Goal: Answer question/provide support

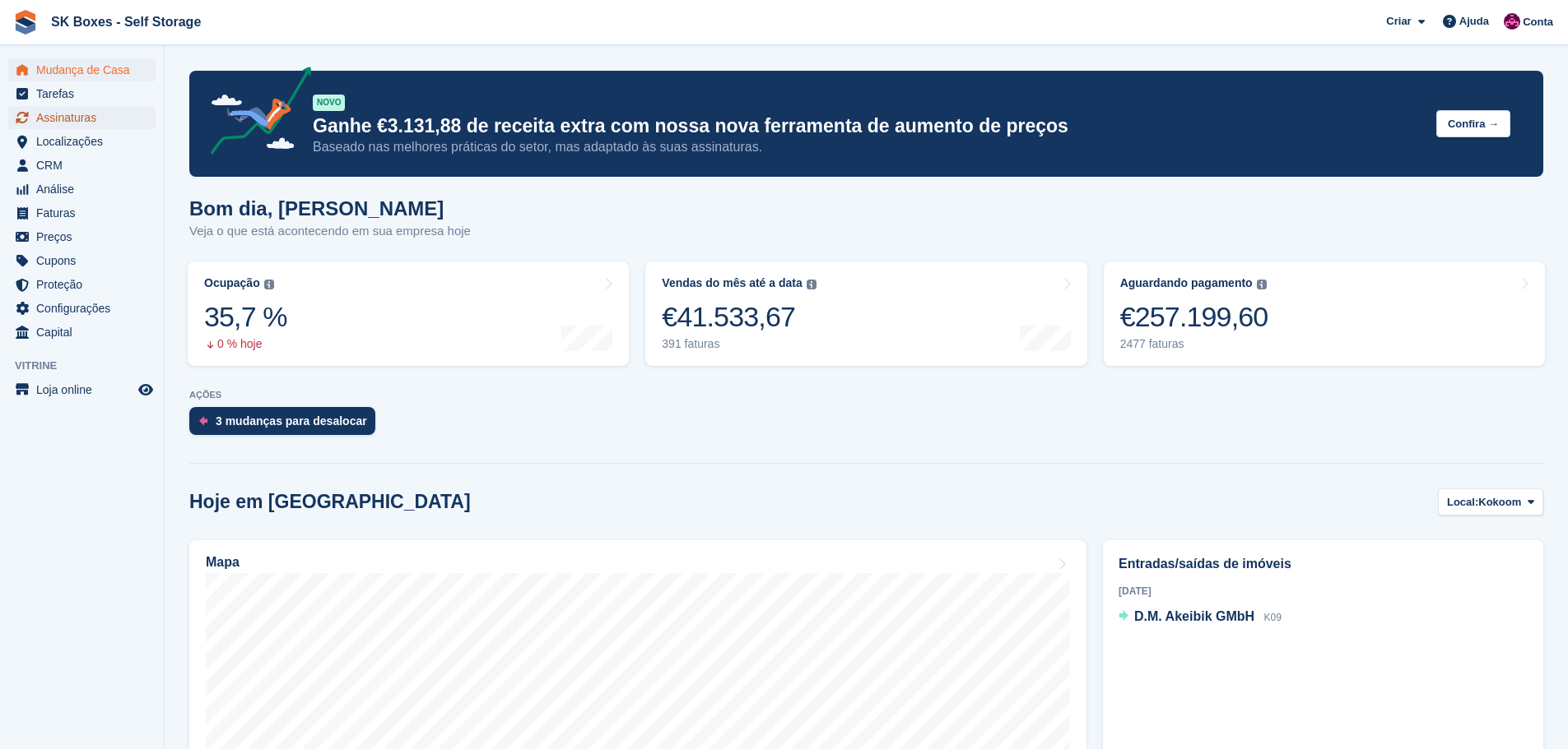
click at [96, 127] on span "Assinaturas" at bounding box center [85, 118] width 98 height 23
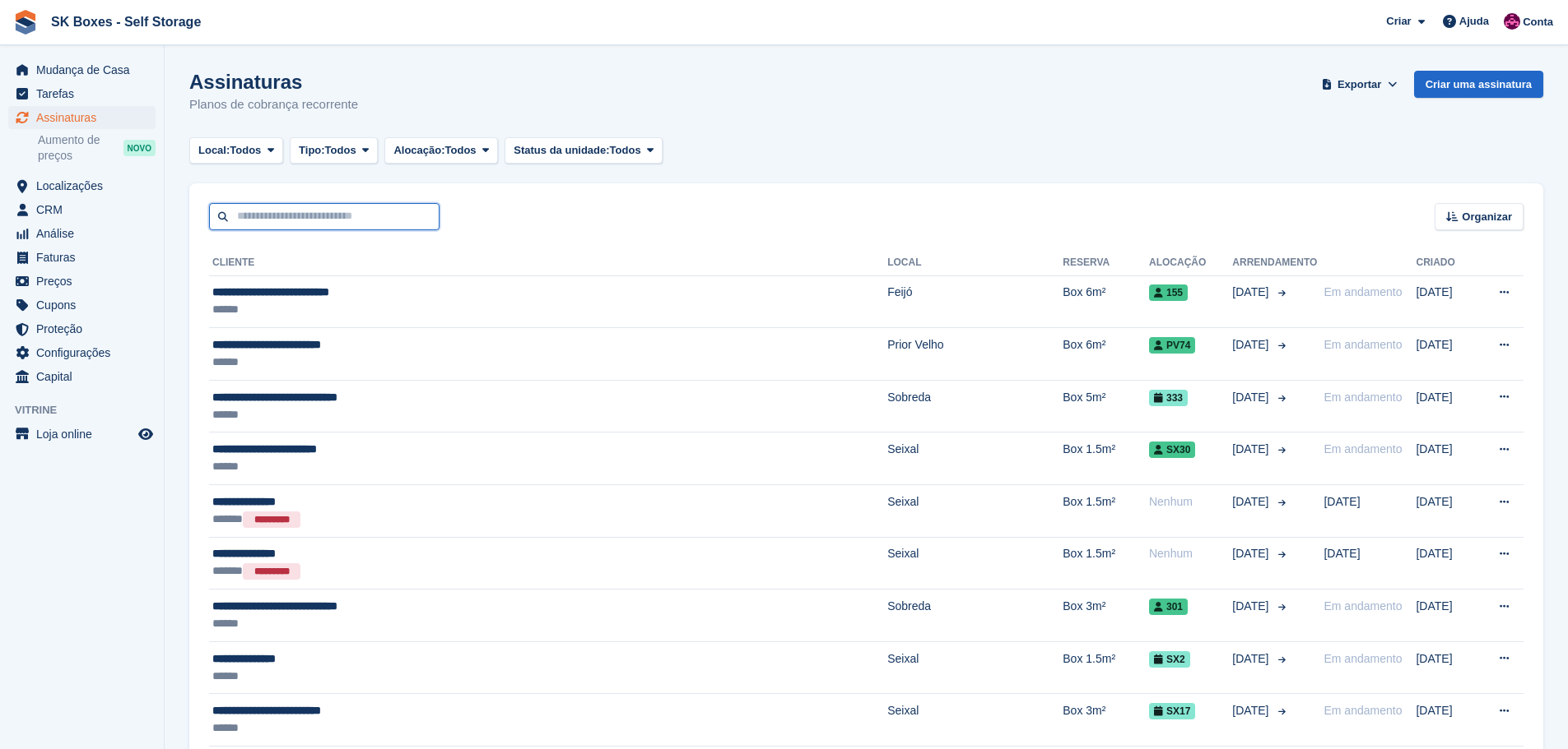
click at [315, 215] on input "text" at bounding box center [324, 217] width 230 height 27
paste input "**********"
type input "**********"
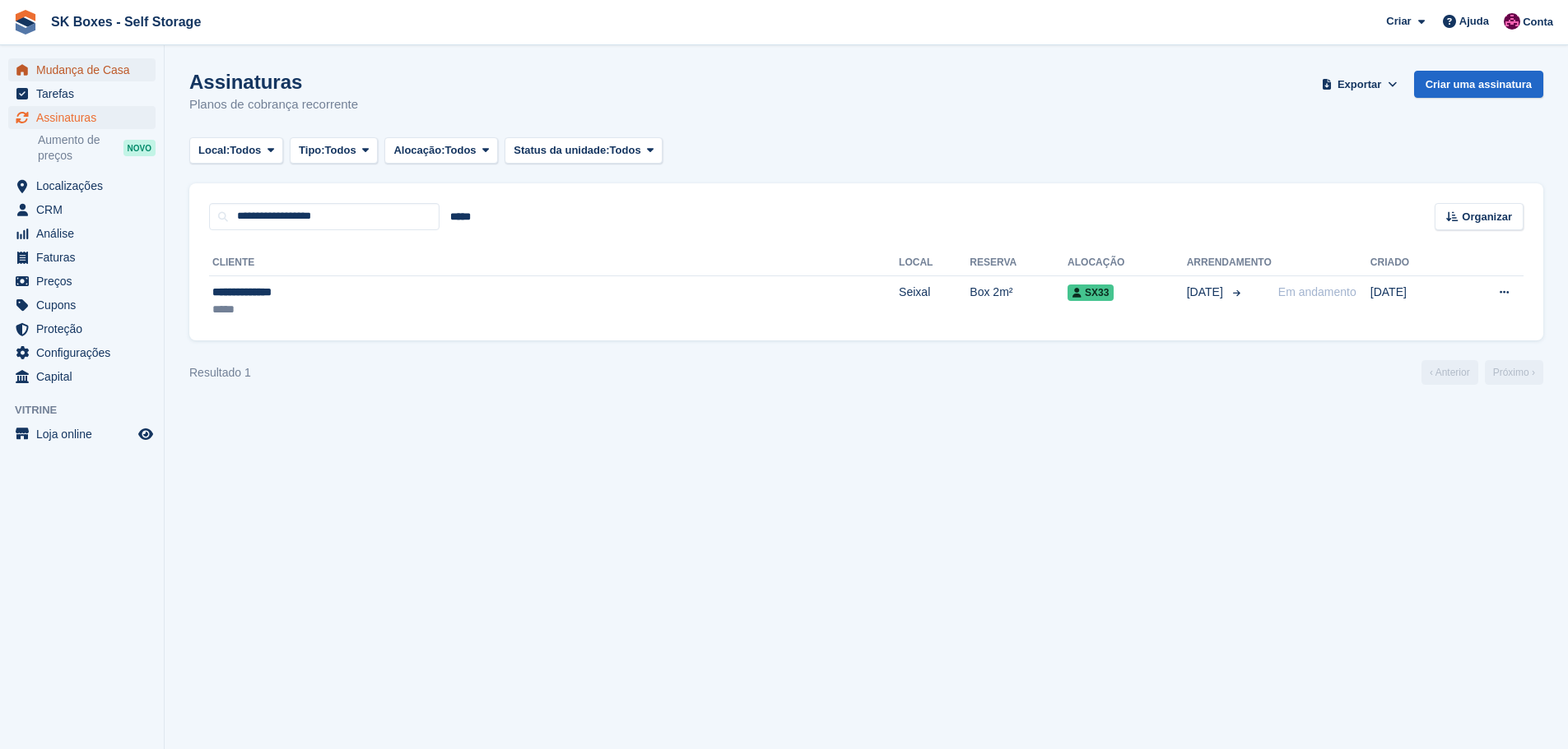
click at [81, 67] on span "Mudança de Casa" at bounding box center [85, 70] width 98 height 23
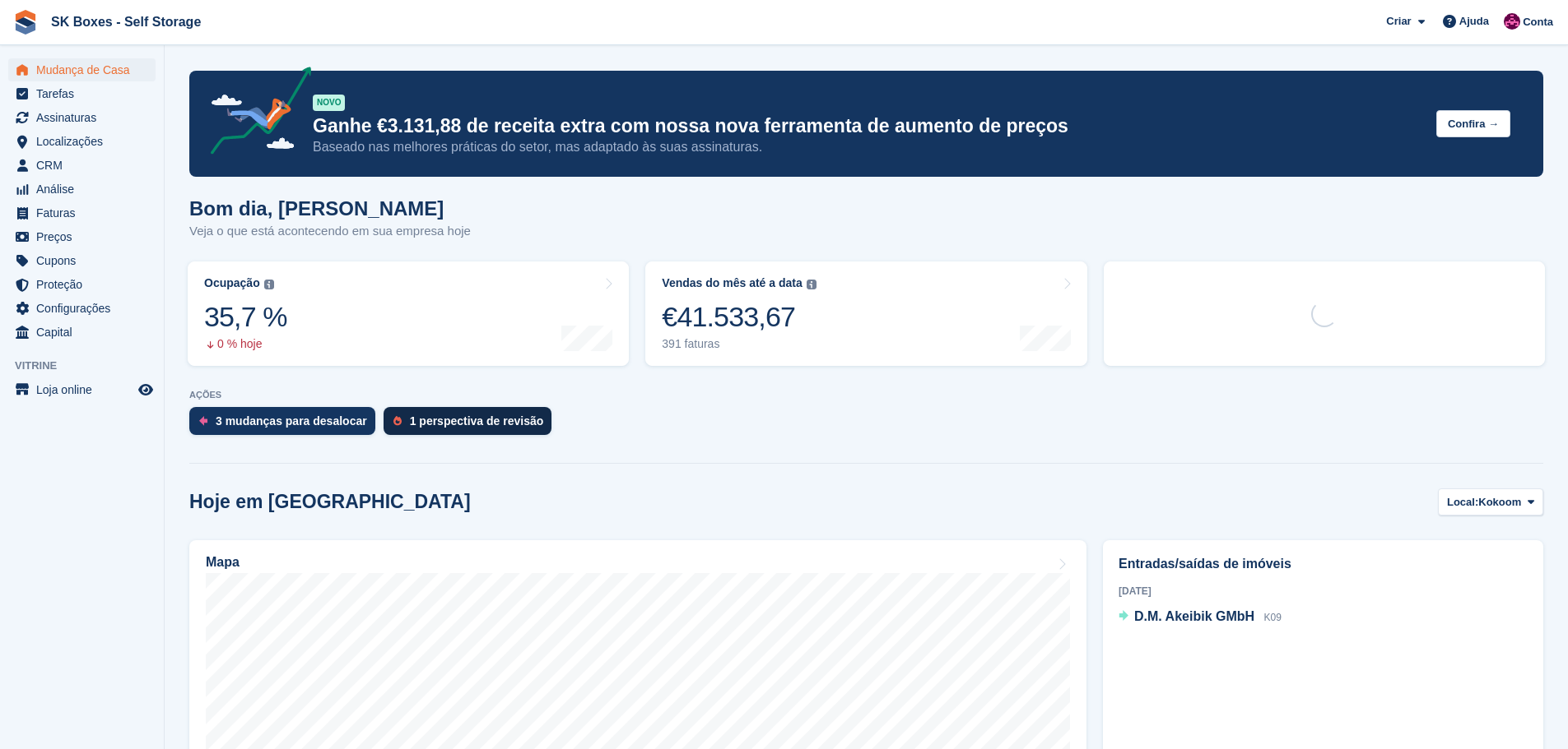
click at [440, 411] on div "1 perspectiva de revisão" at bounding box center [467, 421] width 169 height 28
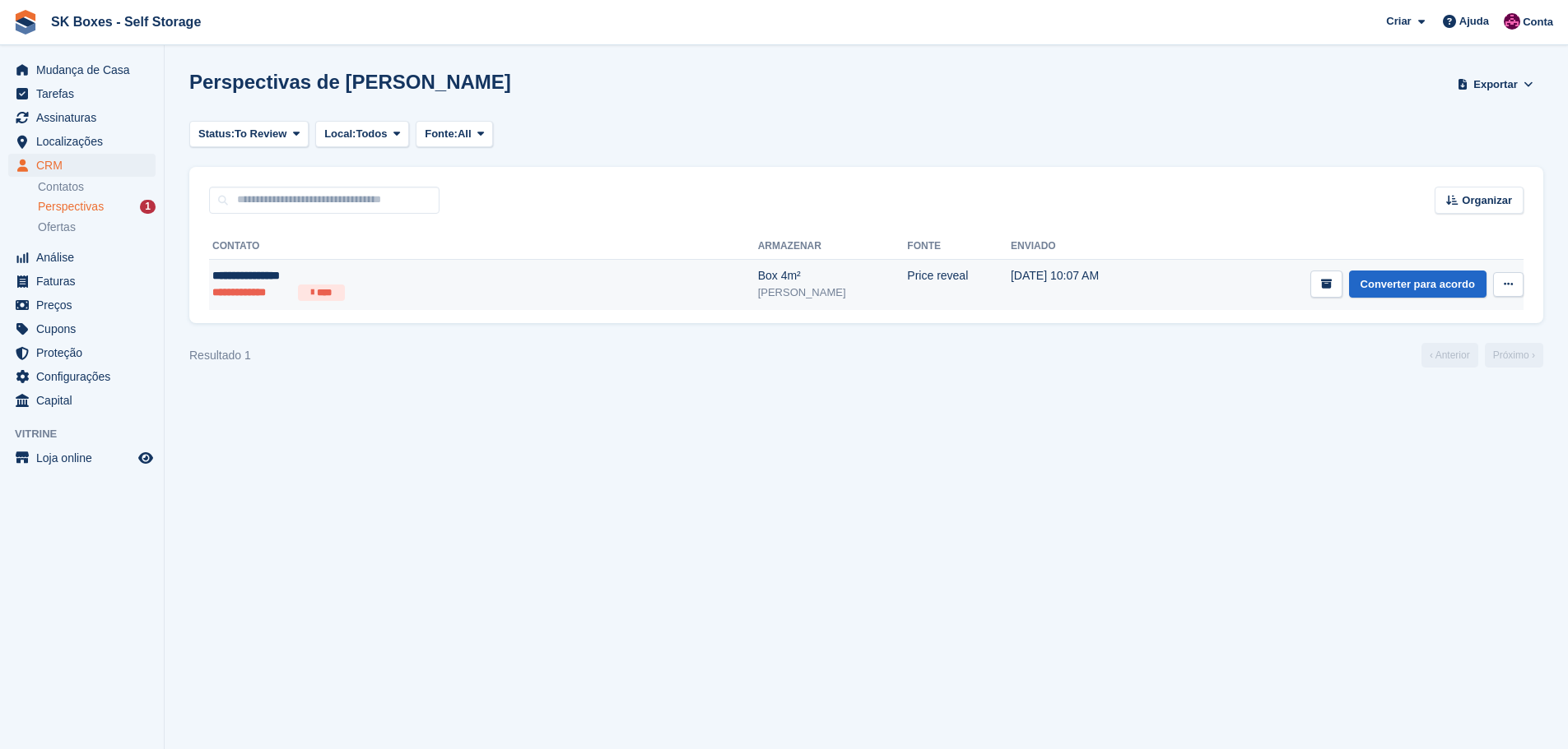
click at [332, 285] on li "****" at bounding box center [322, 292] width 47 height 17
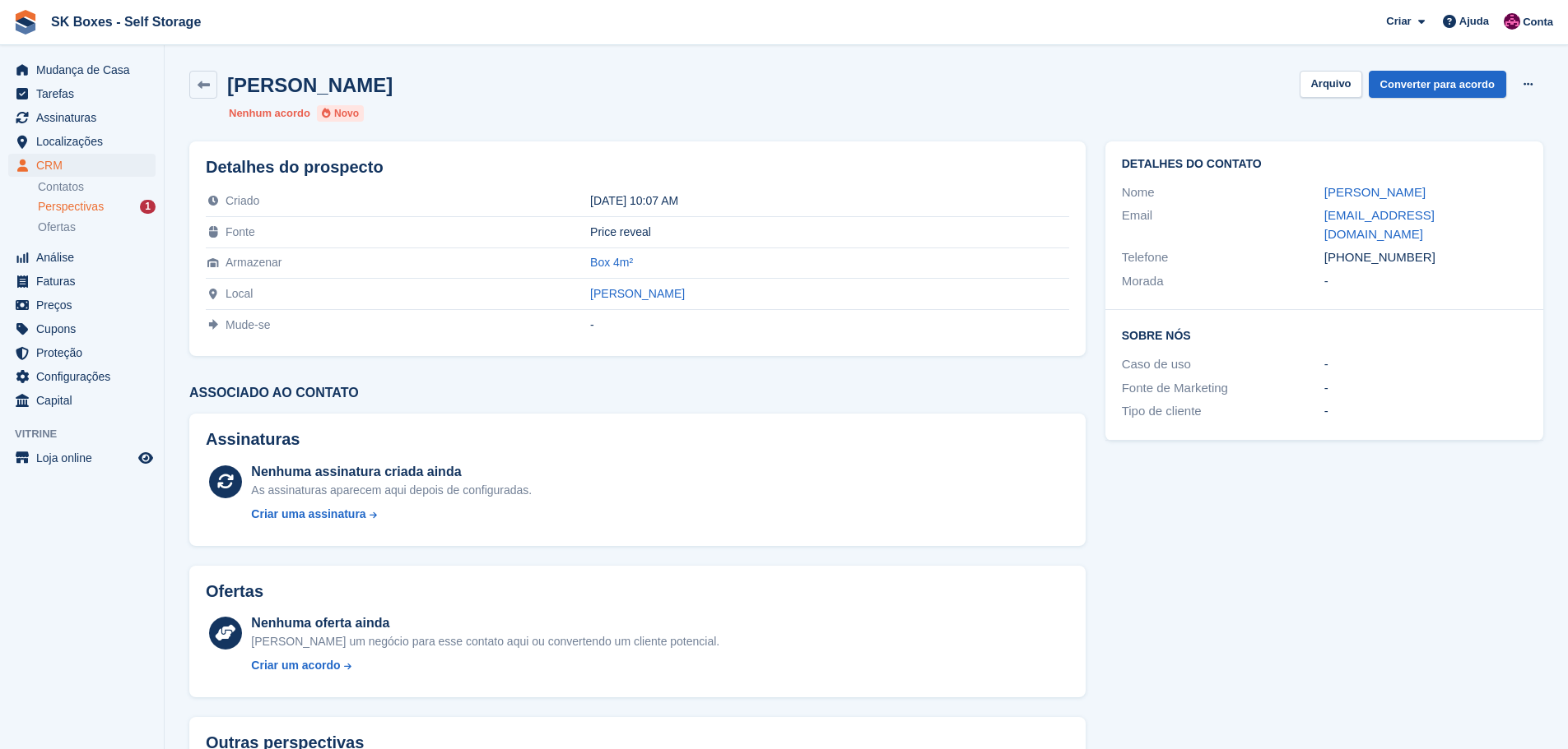
drag, startPoint x: 814, startPoint y: 208, endPoint x: 1059, endPoint y: 95, distance: 269.8
click at [814, 208] on td "[DATE] 10:07 AM" at bounding box center [828, 202] width 478 height 30
drag, startPoint x: 1309, startPoint y: 186, endPoint x: 1433, endPoint y: 190, distance: 124.1
click at [1433, 190] on div "Nome [PERSON_NAME]" at bounding box center [1323, 193] width 404 height 23
copy div "[PERSON_NAME]"
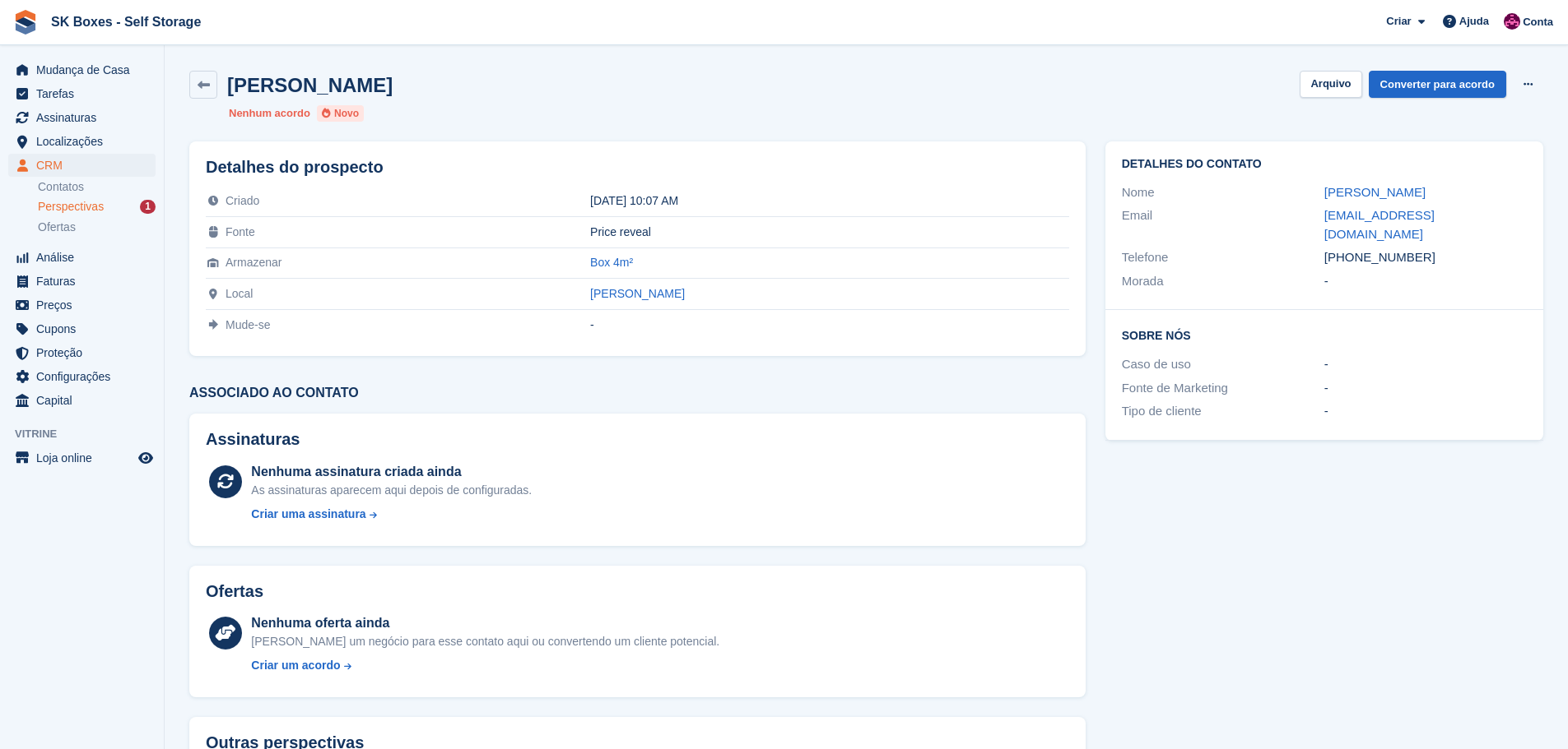
drag, startPoint x: 1439, startPoint y: 241, endPoint x: 1351, endPoint y: 245, distance: 88.1
click at [1351, 248] on div "[PHONE_NUMBER]" at bounding box center [1426, 257] width 203 height 19
copy div "961249865"
drag, startPoint x: 1324, startPoint y: 212, endPoint x: 1556, endPoint y: 217, distance: 232.1
click at [1556, 217] on section "[PERSON_NAME] [GEOGRAPHIC_DATA] Converter para acordo Excluir cliente potencial…" at bounding box center [866, 437] width 1403 height 875
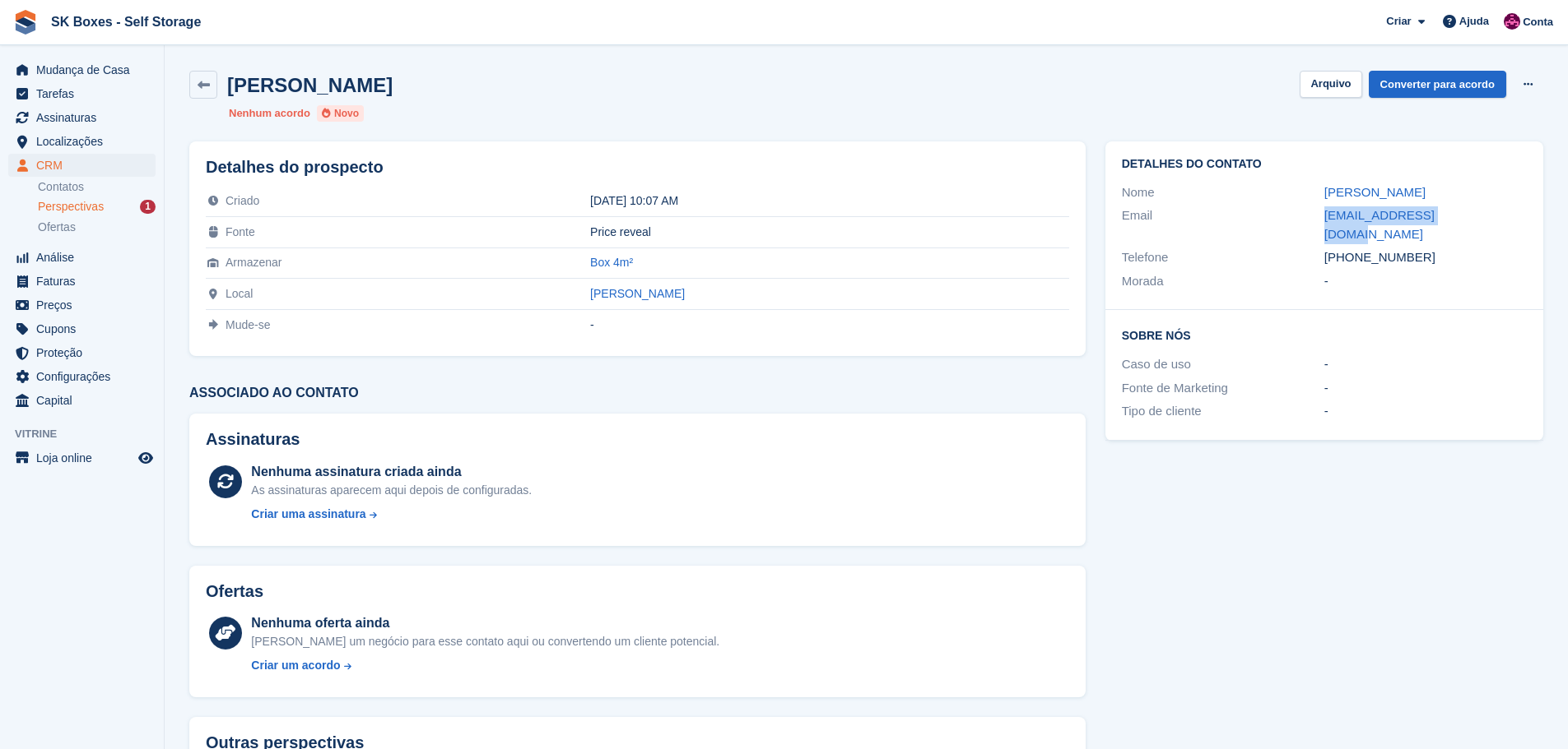
copy div "[EMAIL_ADDRESS][DOMAIN_NAME]"
